Goal: Transaction & Acquisition: Book appointment/travel/reservation

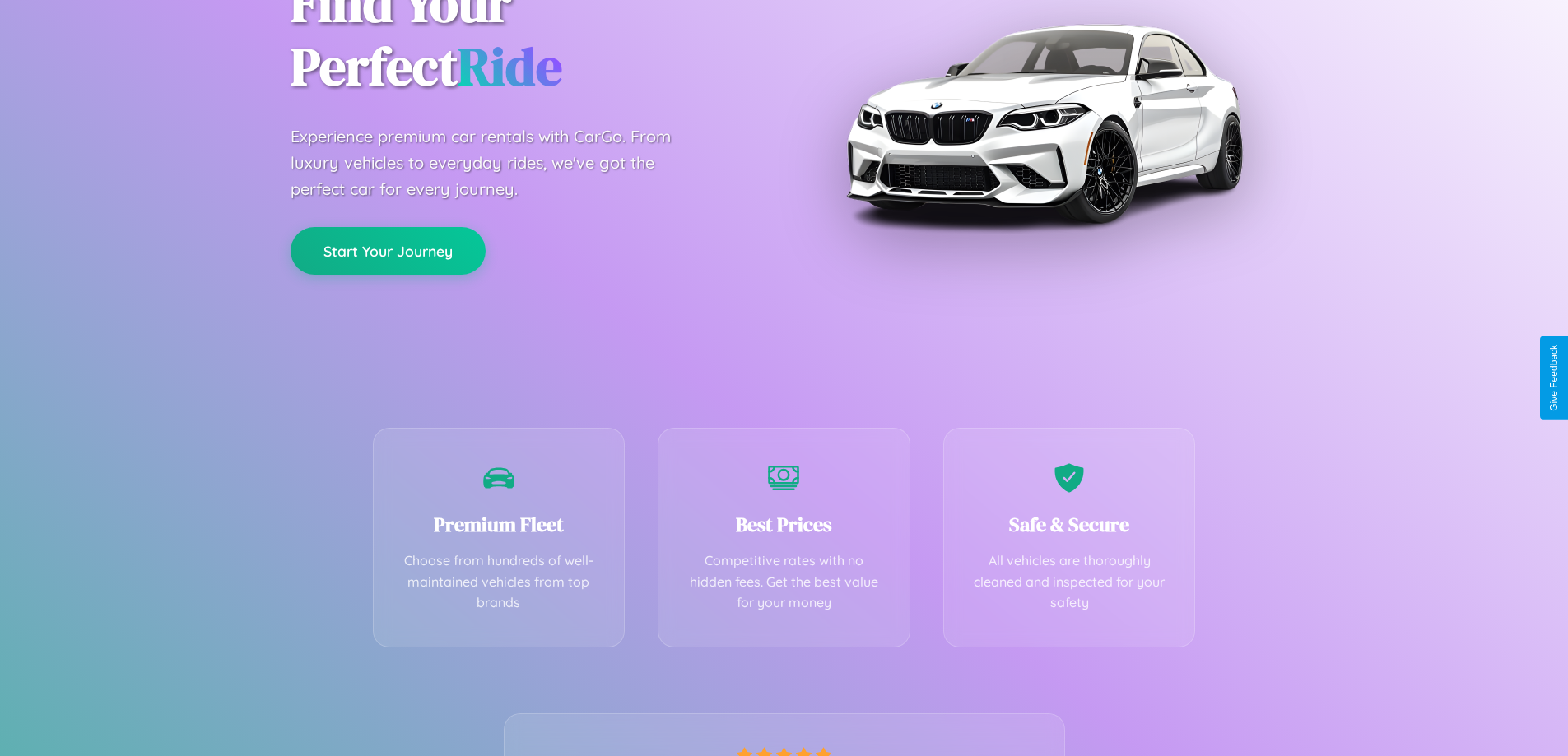
scroll to position [324, 0]
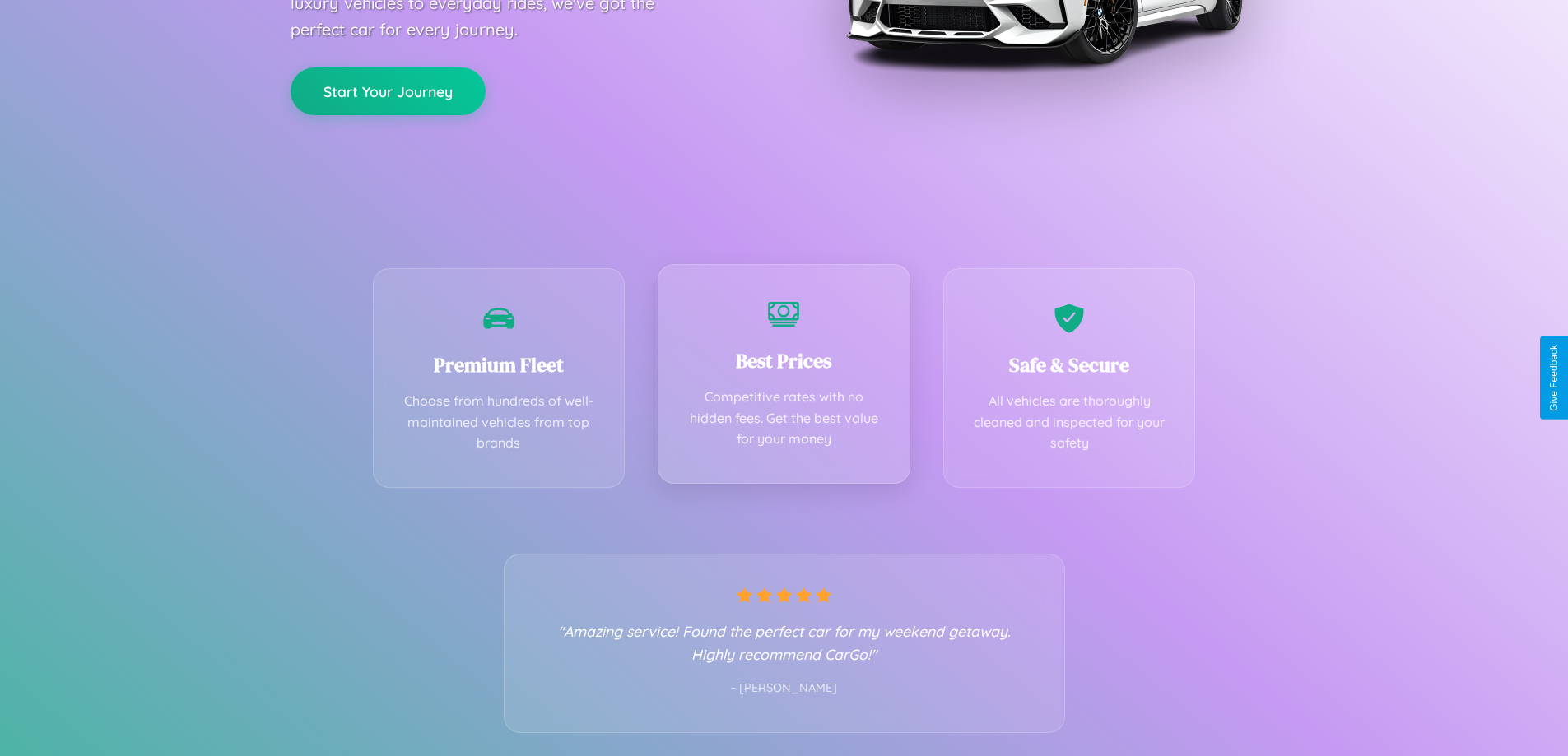
click at [783, 378] on div "Best Prices Competitive rates with no hidden fees. Get the best value for your …" at bounding box center [784, 374] width 252 height 220
click at [387, 90] on button "Start Your Journey" at bounding box center [388, 90] width 195 height 48
click at [387, 89] on button "Start Your Journey" at bounding box center [388, 90] width 195 height 48
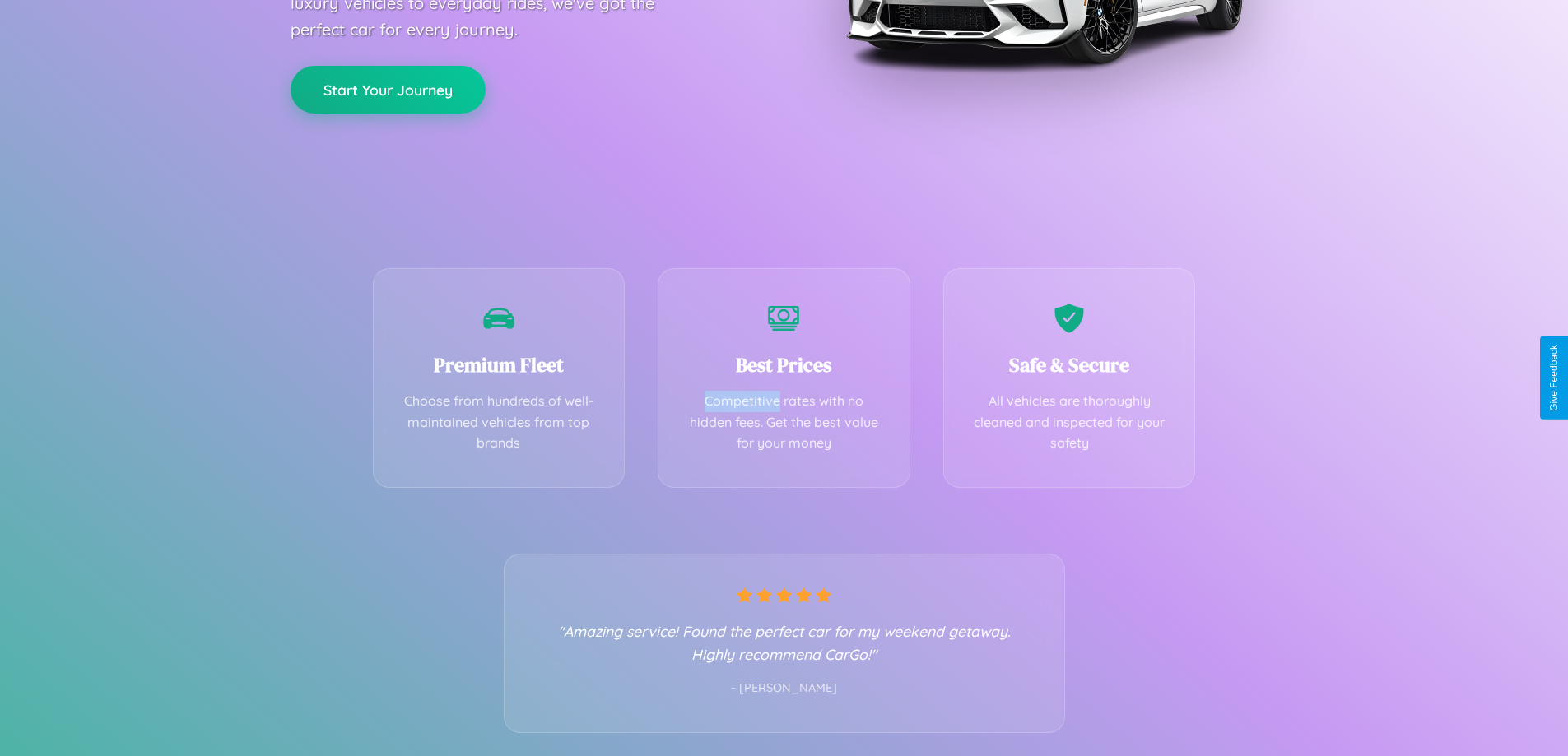
click at [387, 89] on button "Start Your Journey" at bounding box center [388, 90] width 195 height 48
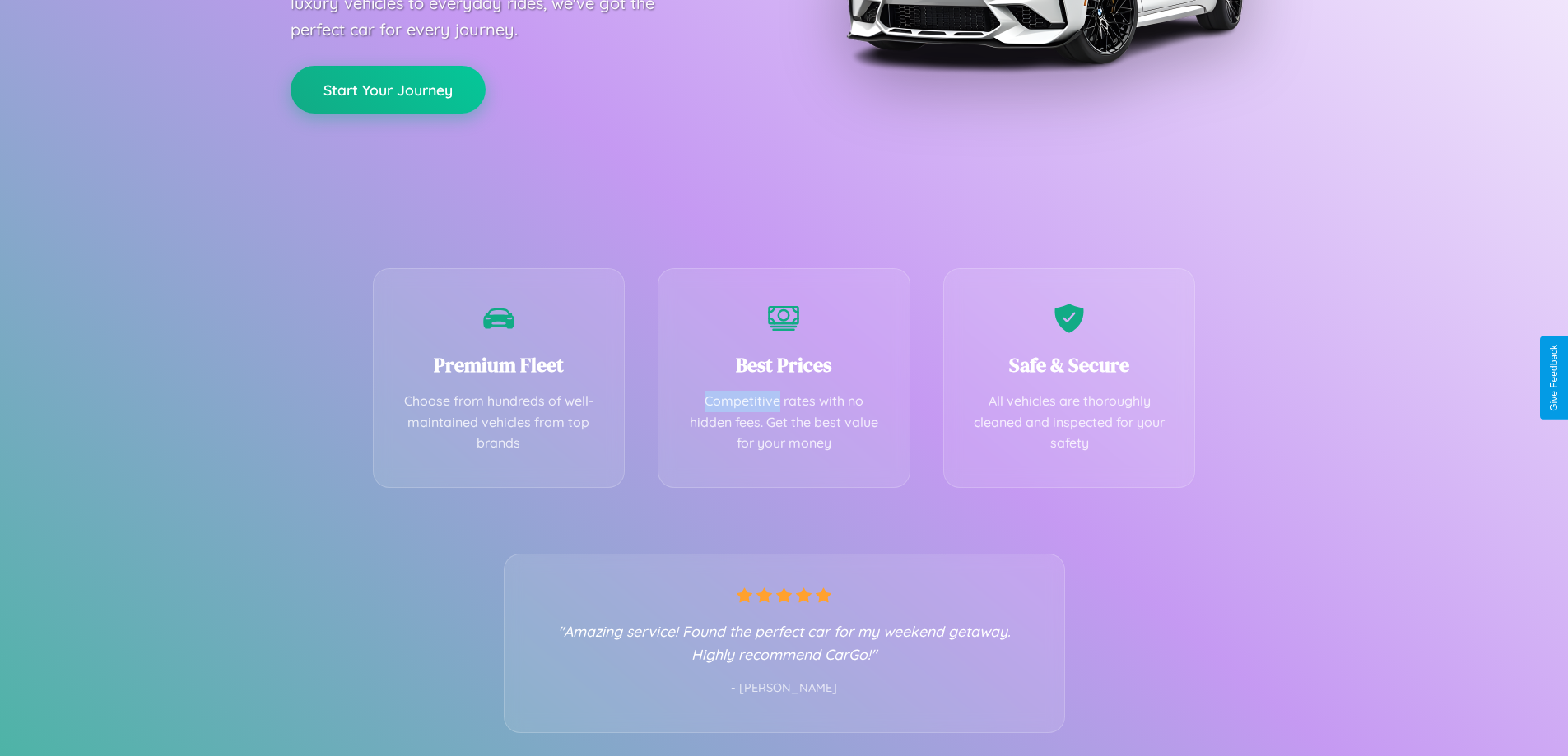
click at [387, 89] on button "Start Your Journey" at bounding box center [388, 90] width 195 height 48
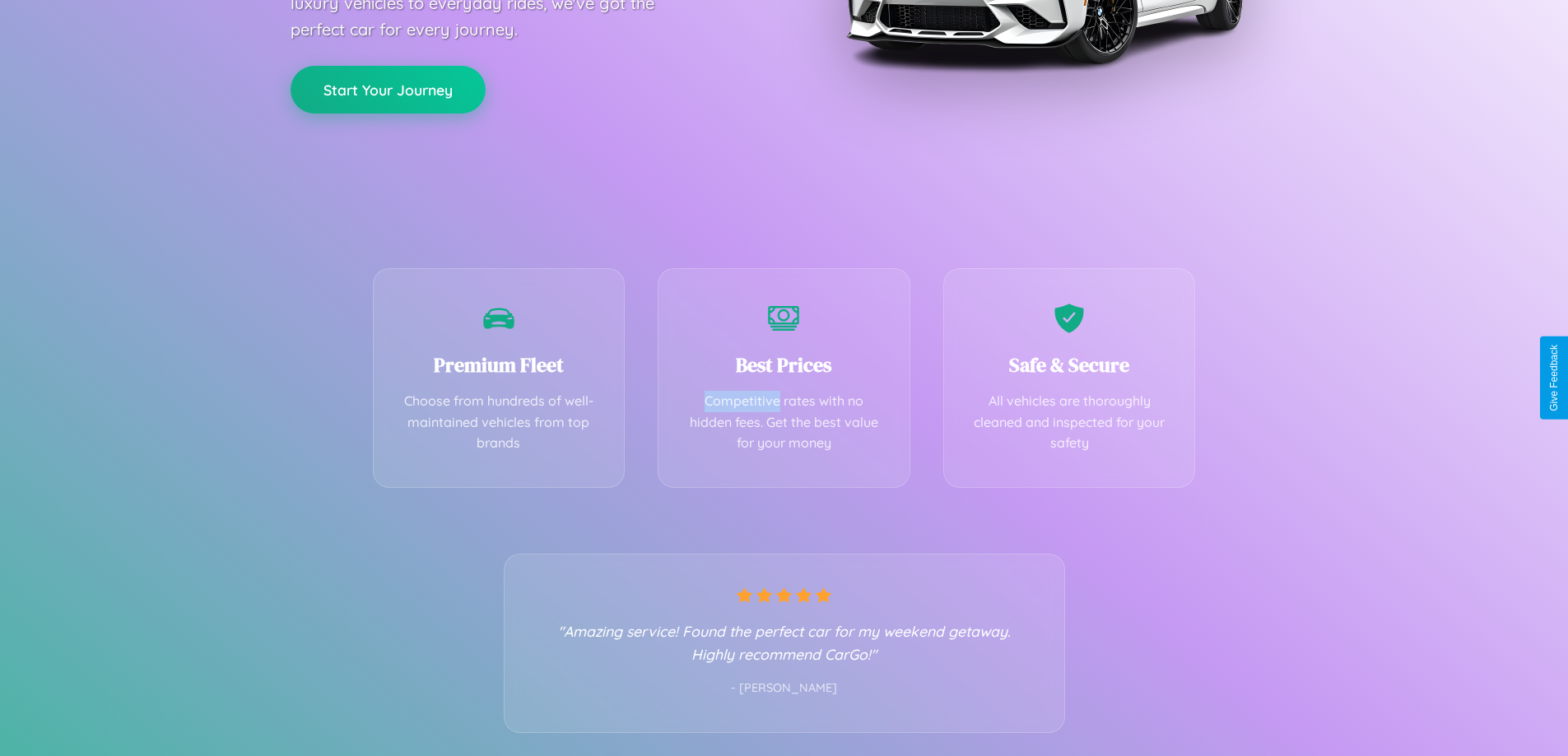
click at [387, 89] on button "Start Your Journey" at bounding box center [388, 90] width 195 height 48
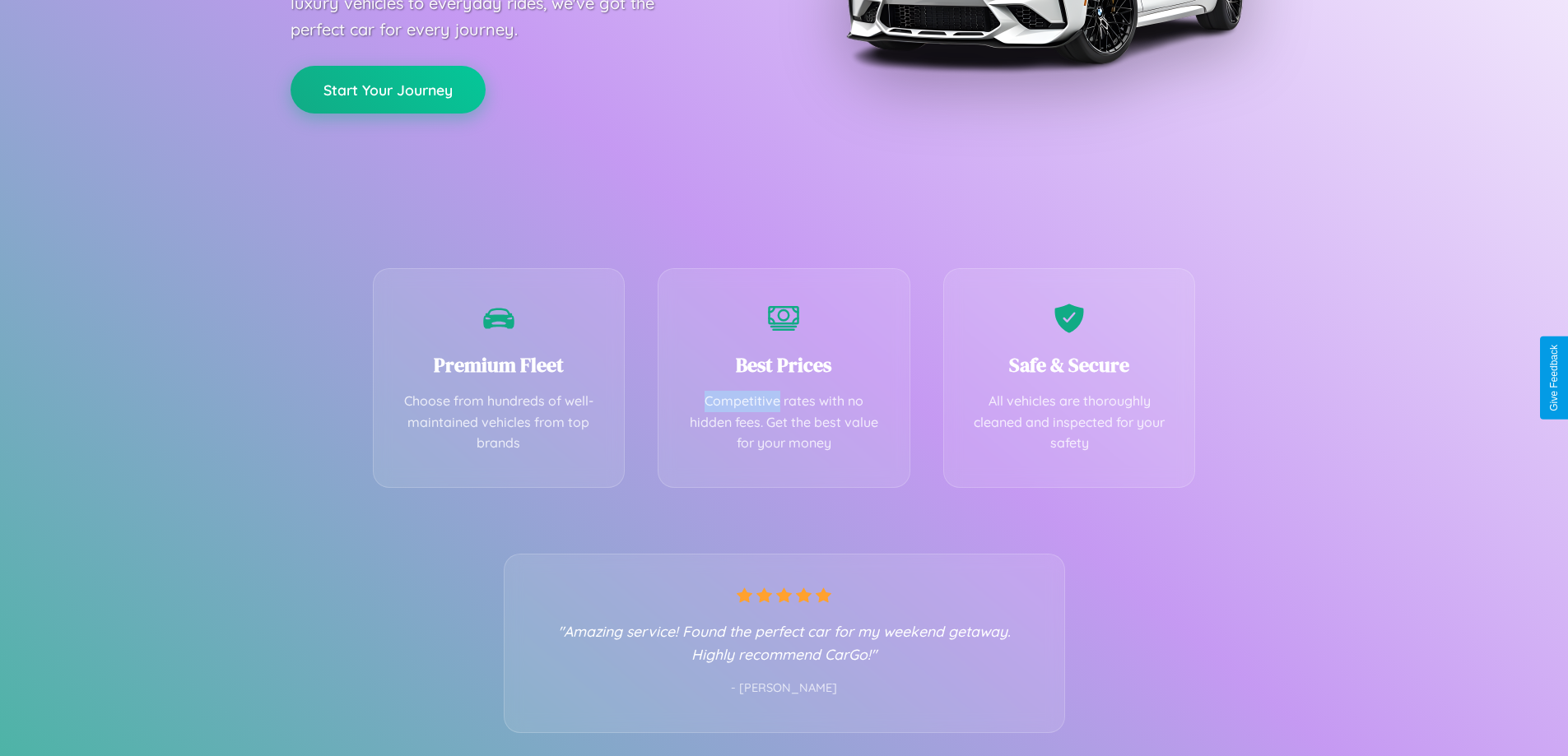
click at [387, 89] on button "Start Your Journey" at bounding box center [388, 90] width 195 height 48
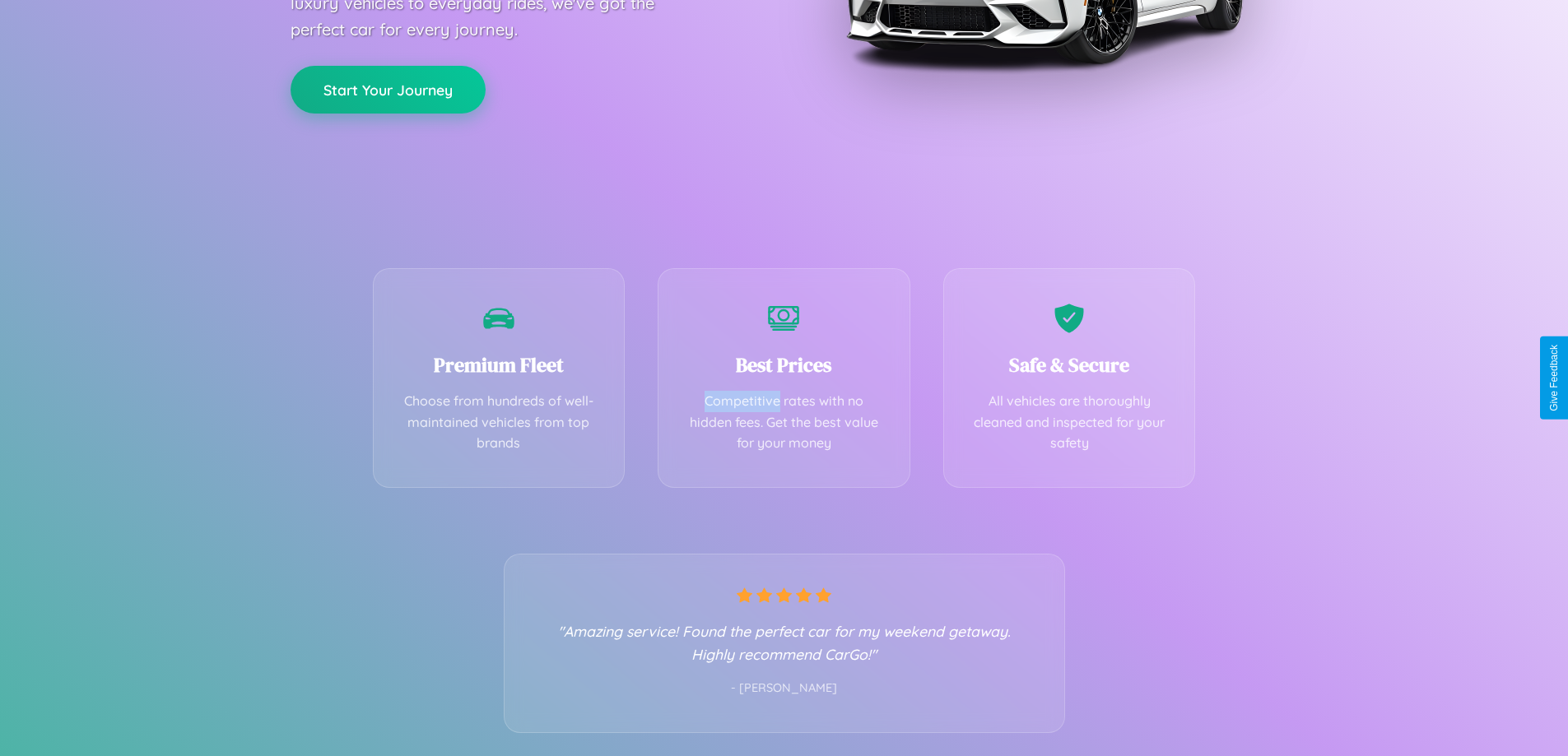
click at [387, 89] on button "Start Your Journey" at bounding box center [388, 90] width 195 height 48
